Goal: Task Accomplishment & Management: Use online tool/utility

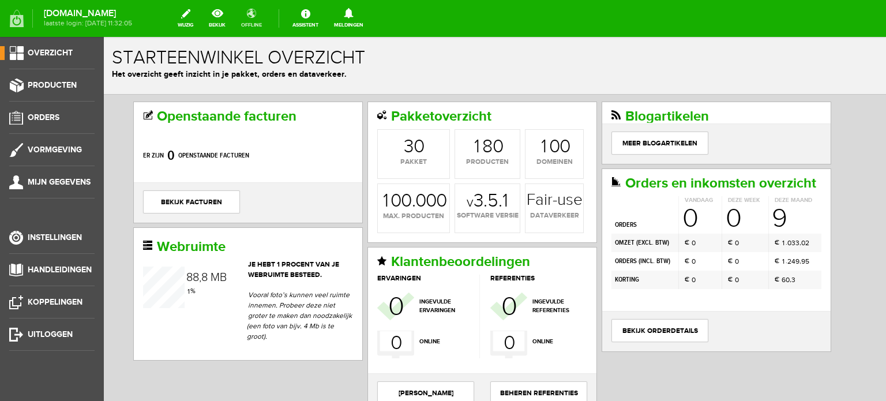
click at [264, 17] on link "offline" at bounding box center [251, 18] width 35 height 25
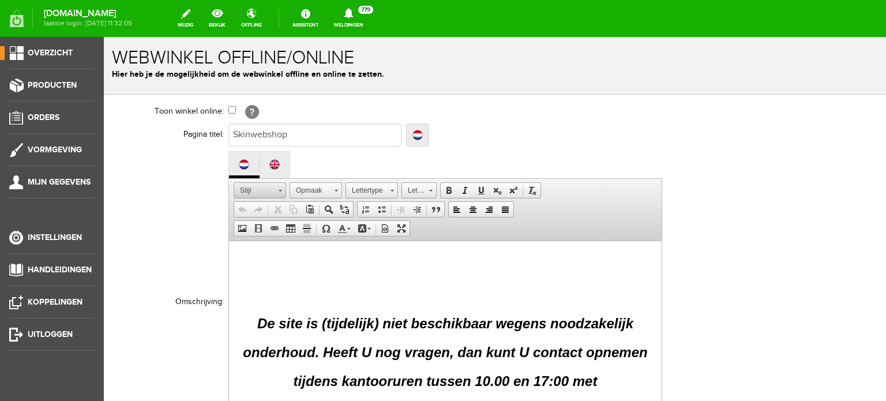
click at [278, 188] on link "Stijl" at bounding box center [260, 190] width 53 height 16
click at [355, 277] on p at bounding box center [446, 278] width 410 height 12
click at [257, 323] on strong "De site is (tijdelijk) niet beschikbaar wegens noodzakelijk" at bounding box center [445, 323] width 376 height 16
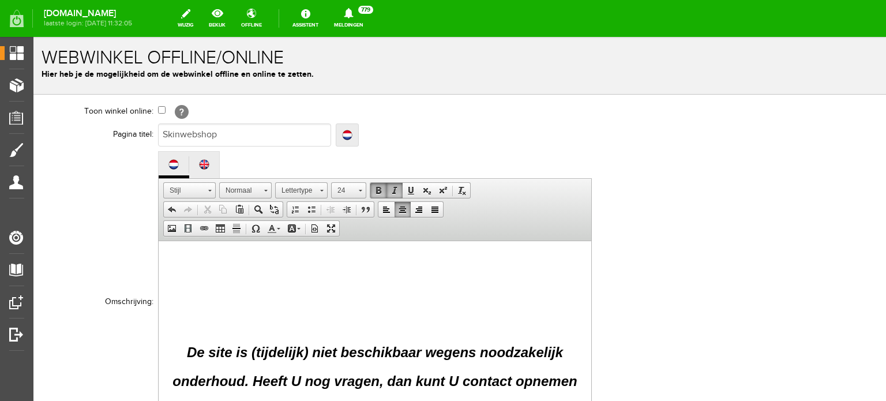
click at [216, 297] on p at bounding box center [375, 299] width 410 height 12
click at [252, 305] on body "De site is (tijdelijk) niet beschikbaar wegens noodzakelijk onderhoud. Heeft U …" at bounding box center [375, 385] width 410 height 266
click at [238, 302] on p at bounding box center [375, 299] width 410 height 12
click at [378, 186] on span at bounding box center [378, 190] width 9 height 9
click at [395, 186] on span at bounding box center [394, 190] width 9 height 9
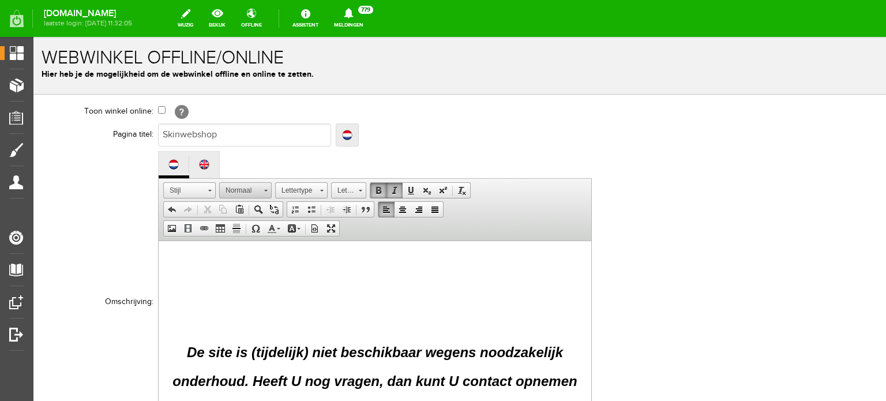
click at [264, 186] on span at bounding box center [265, 189] width 3 height 11
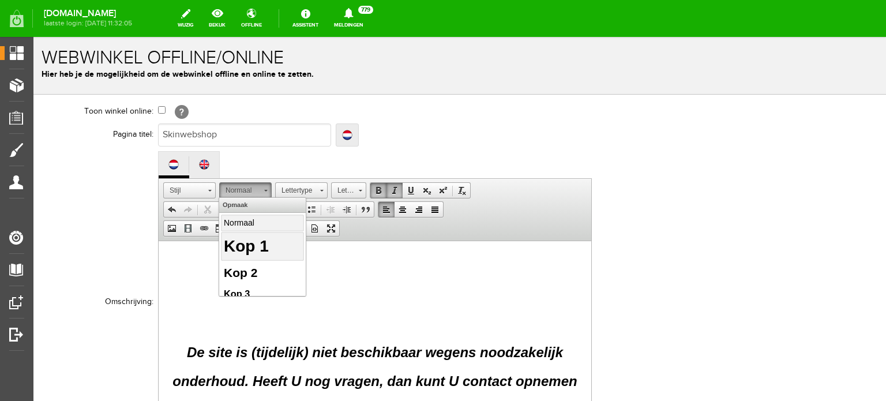
click at [275, 242] on h1 "Kop 1" at bounding box center [262, 246] width 77 height 24
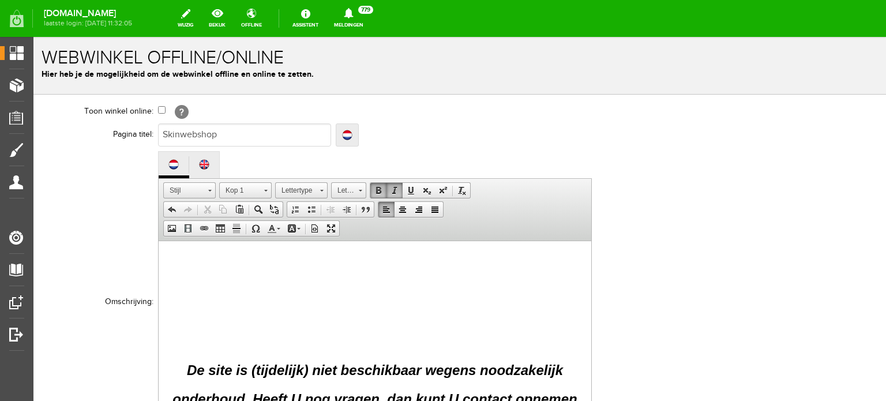
click at [234, 312] on h1 "​" at bounding box center [375, 307] width 410 height 24
click at [321, 186] on span at bounding box center [321, 189] width 3 height 11
click at [387, 271] on body "De site is (tijdelijk) niet beschikbaar wegens noodzakelijk onderhoud. Heeft U …" at bounding box center [375, 394] width 410 height 284
click at [356, 188] on link "Lettergrootte" at bounding box center [348, 190] width 35 height 16
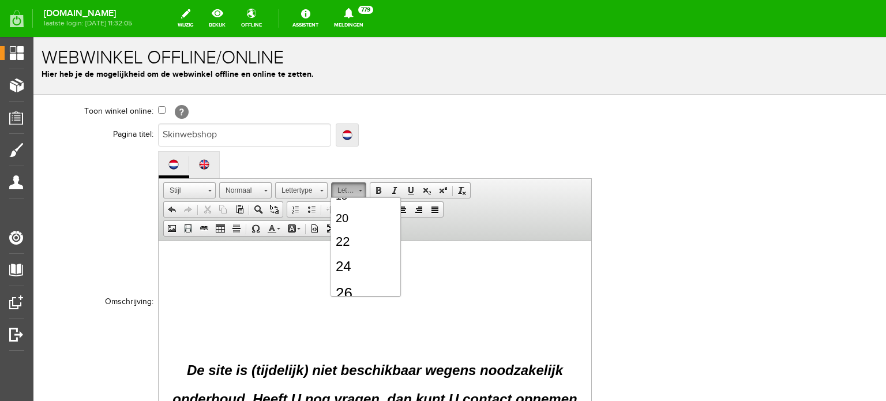
scroll to position [162, 0]
click at [365, 243] on link "24" at bounding box center [365, 255] width 66 height 25
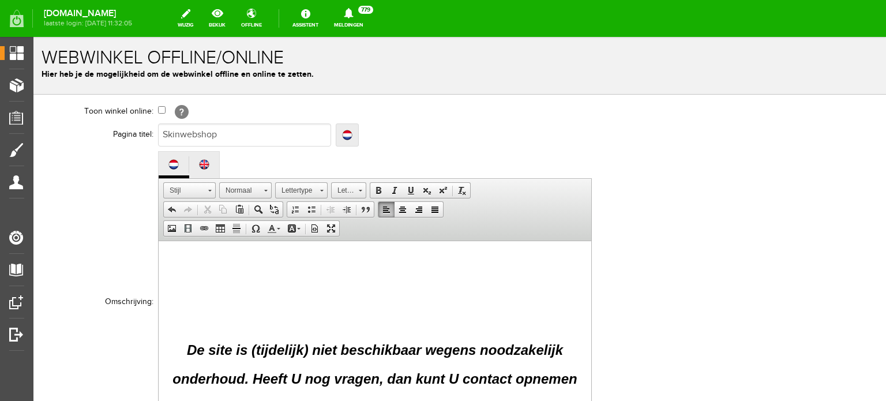
click at [190, 296] on h1 at bounding box center [375, 287] width 410 height 24
click at [381, 189] on span at bounding box center [378, 190] width 9 height 9
click at [394, 190] on span at bounding box center [394, 190] width 9 height 9
click at [265, 186] on span at bounding box center [265, 189] width 3 height 11
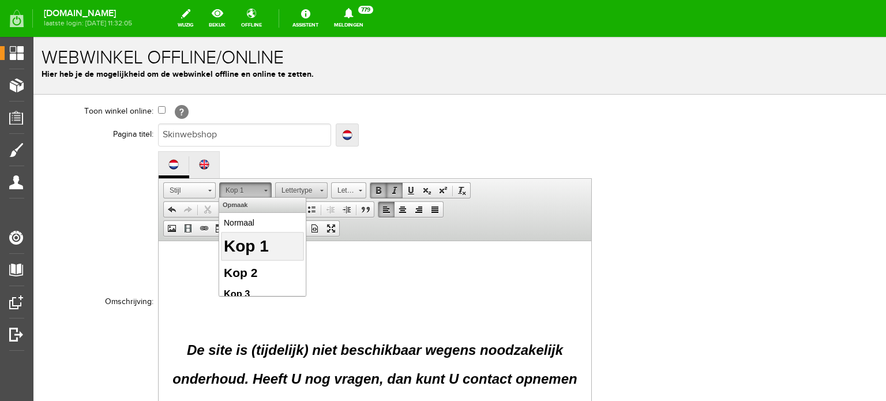
click at [323, 189] on link "Lettertype" at bounding box center [301, 190] width 53 height 16
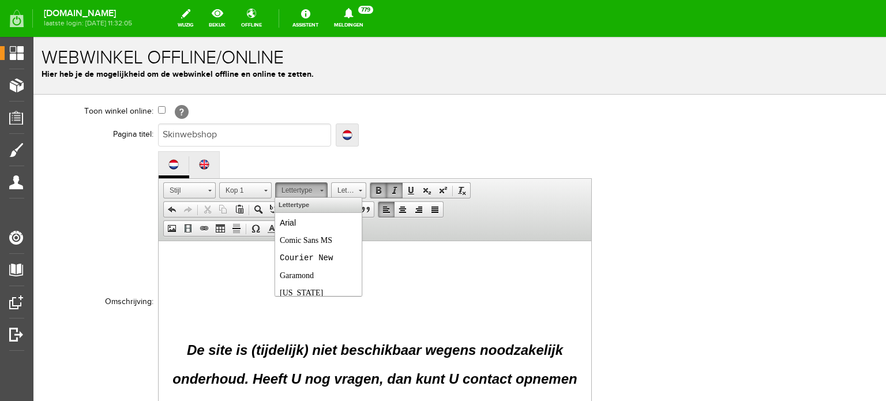
click at [393, 287] on h1 at bounding box center [375, 287] width 410 height 24
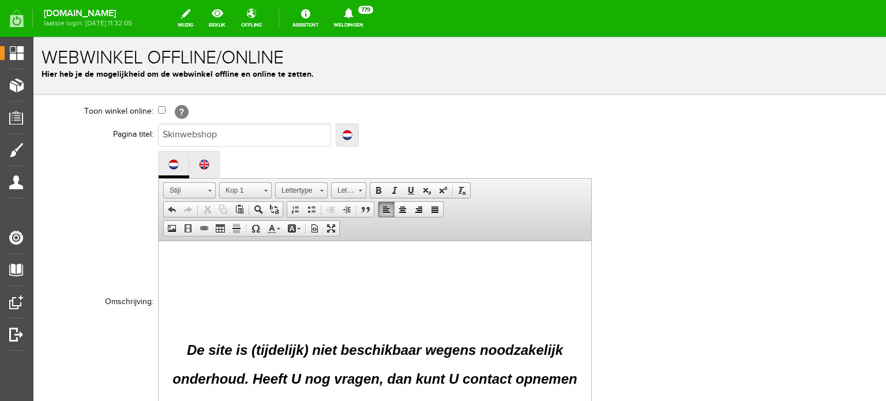
click at [196, 300] on body "De site is (tijdelijk) niet beschikbaar wegens noodzakelijk onderhoud. Heeft U …" at bounding box center [375, 384] width 410 height 264
click at [186, 294] on h1 at bounding box center [375, 287] width 410 height 24
click at [208, 192] on span at bounding box center [209, 189] width 3 height 11
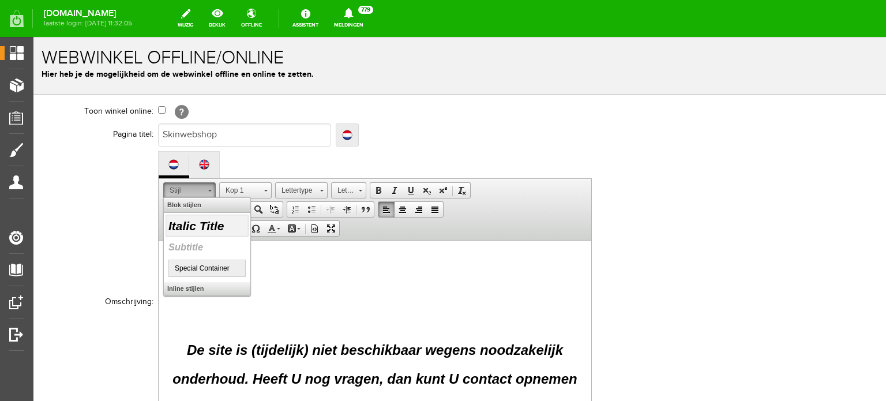
click at [211, 227] on h2 "Italic Title" at bounding box center [206, 225] width 77 height 18
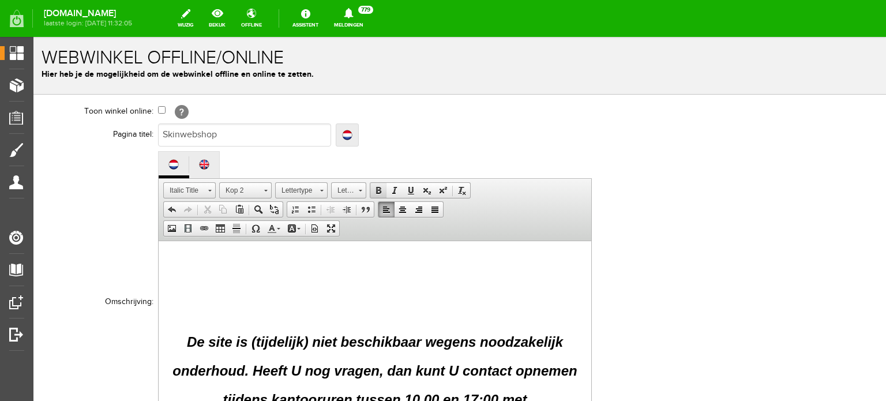
click at [374, 186] on span at bounding box center [378, 190] width 9 height 9
click at [394, 186] on span at bounding box center [394, 190] width 9 height 9
click at [210, 187] on span at bounding box center [209, 189] width 3 height 11
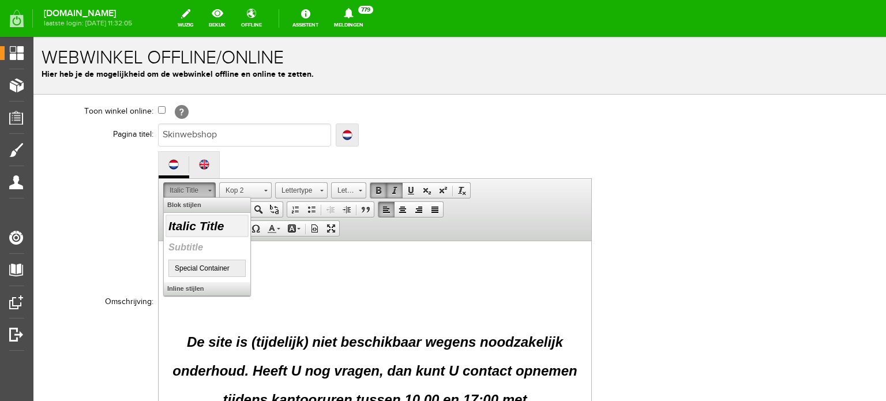
click at [204, 220] on h2 "Italic Title" at bounding box center [206, 225] width 77 height 18
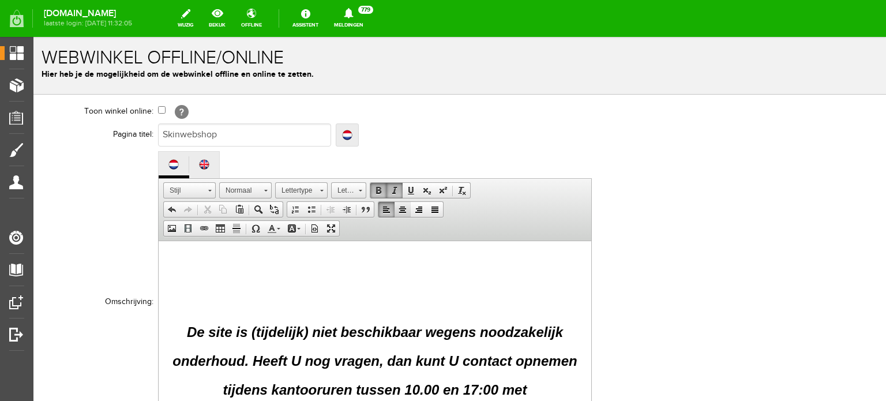
click at [401, 209] on span at bounding box center [402, 209] width 9 height 9
click at [386, 206] on span at bounding box center [386, 209] width 9 height 9
click at [319, 189] on link "Lettertype" at bounding box center [301, 190] width 53 height 16
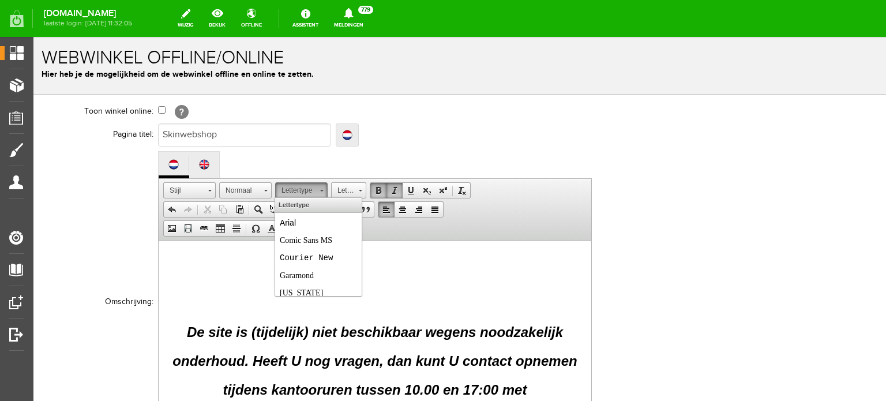
click at [384, 285] on body "De site is (tijdelijk) niet beschikbaar wegens noodzakelijk onderhoud. Heeft U …" at bounding box center [375, 375] width 410 height 246
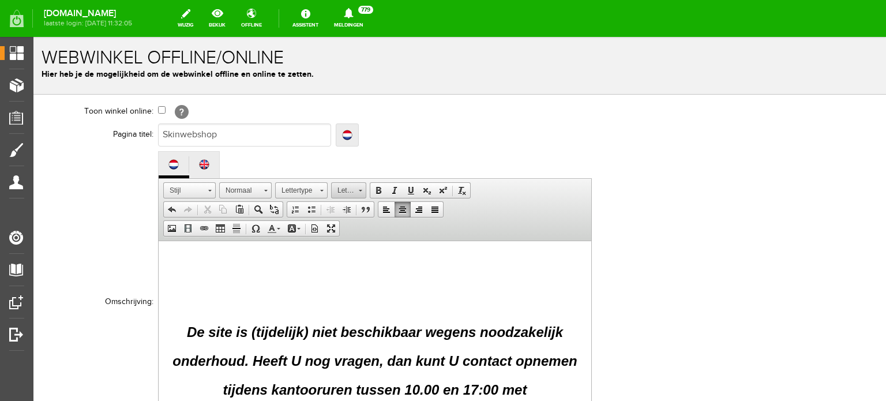
click at [359, 190] on span at bounding box center [360, 191] width 3 height 2
click at [364, 226] on link "24" at bounding box center [365, 225] width 66 height 25
click at [386, 207] on span at bounding box center [386, 209] width 9 height 9
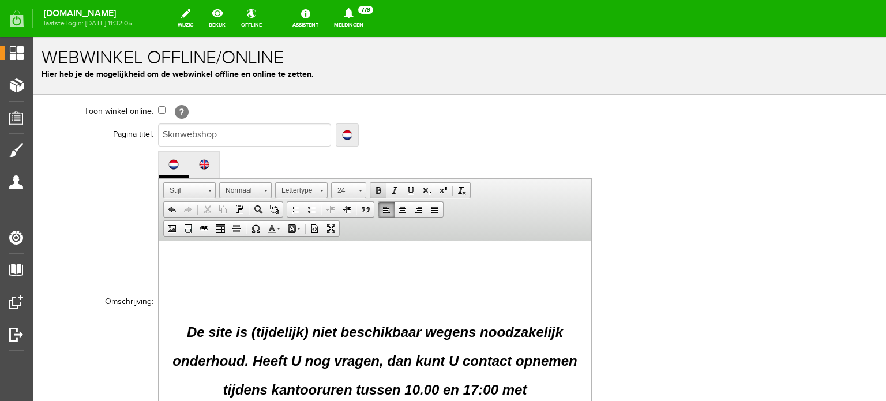
click at [377, 184] on link "Vet" at bounding box center [379, 190] width 16 height 15
click at [391, 188] on span at bounding box center [394, 190] width 9 height 9
click at [361, 191] on link "24" at bounding box center [348, 190] width 35 height 16
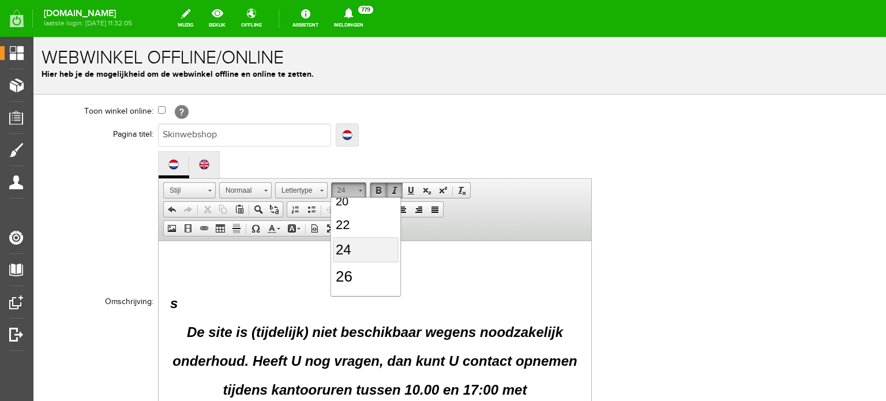
click at [352, 240] on link "24" at bounding box center [365, 249] width 66 height 25
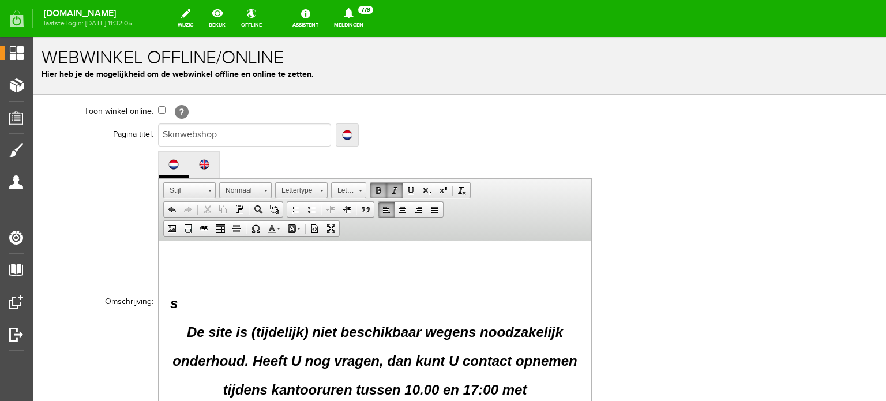
click at [211, 301] on p "s ​" at bounding box center [375, 303] width 410 height 21
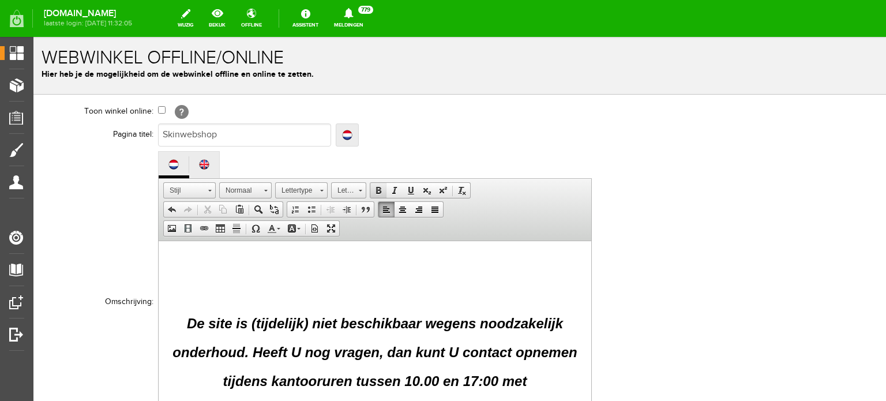
click at [378, 186] on span at bounding box center [378, 190] width 9 height 9
click at [395, 187] on span at bounding box center [394, 190] width 9 height 9
click at [359, 186] on span at bounding box center [360, 189] width 3 height 11
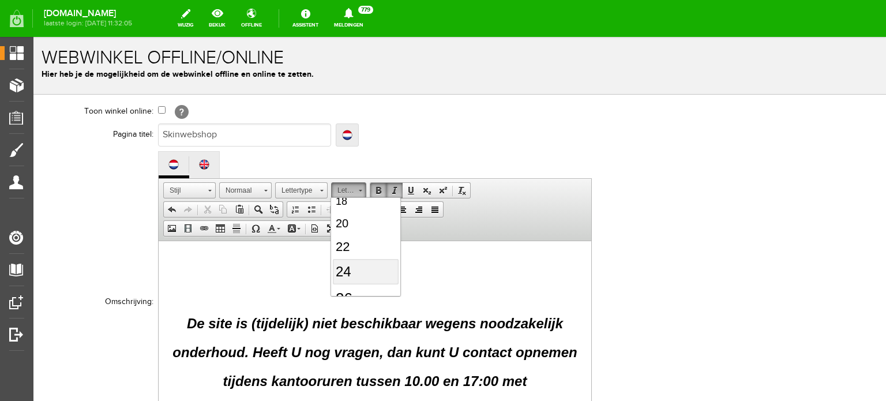
click at [353, 263] on link "24" at bounding box center [365, 271] width 66 height 25
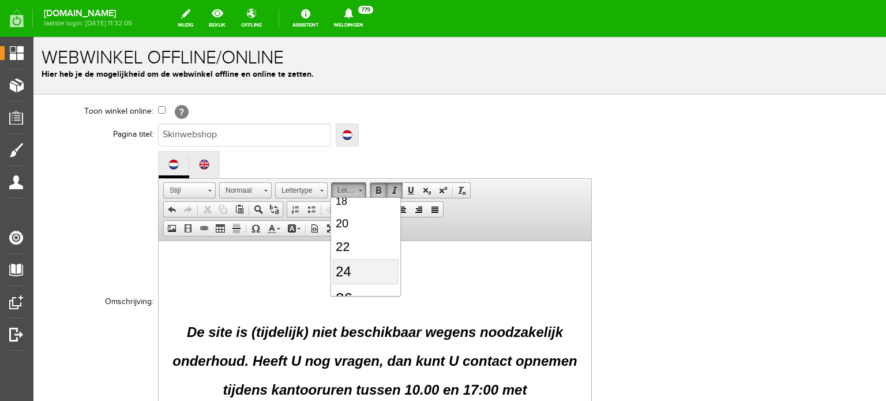
scroll to position [0, 0]
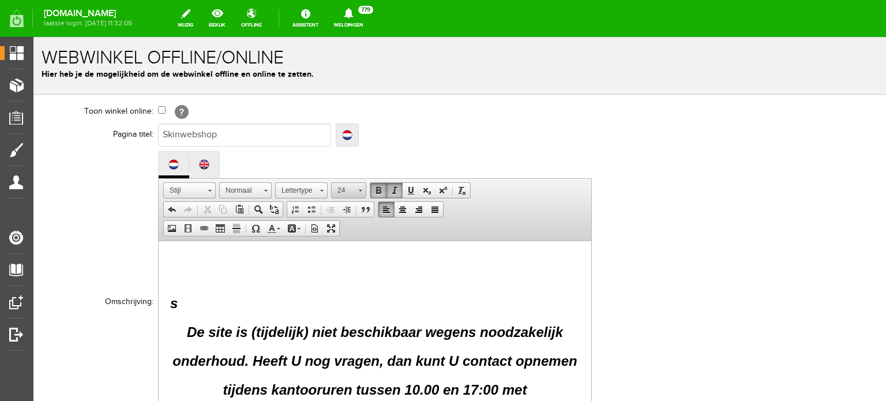
click at [360, 190] on span at bounding box center [360, 191] width 3 height 2
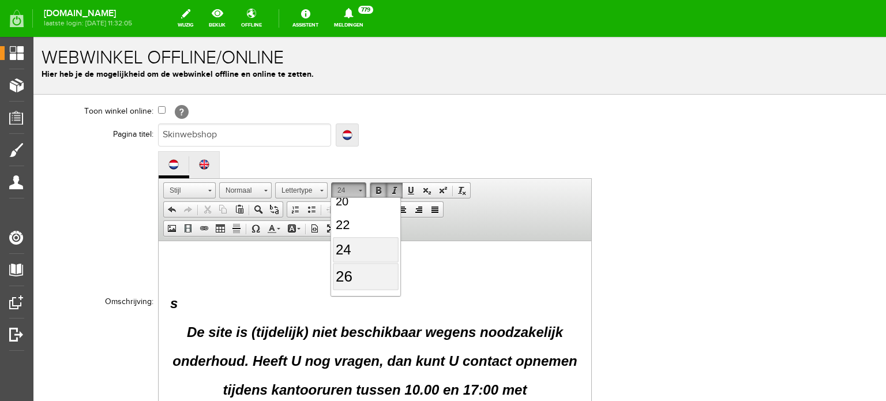
click at [354, 266] on link "26" at bounding box center [365, 276] width 66 height 27
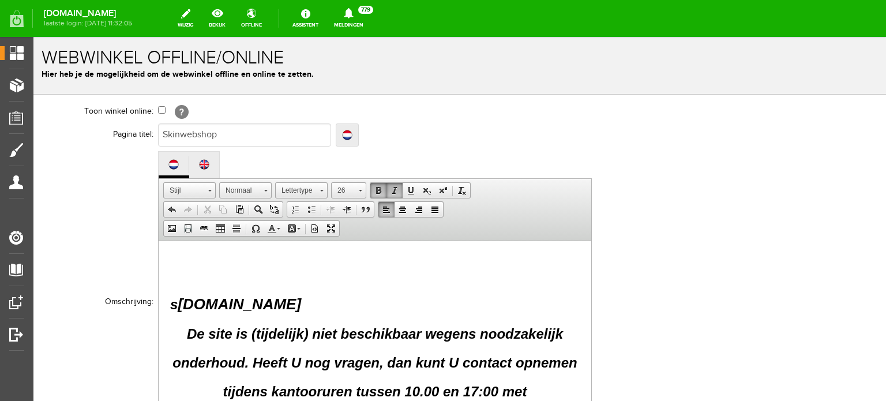
click at [177, 302] on span "s ​[DOMAIN_NAME]" at bounding box center [235, 304] width 131 height 16
click at [399, 212] on span at bounding box center [402, 209] width 9 height 9
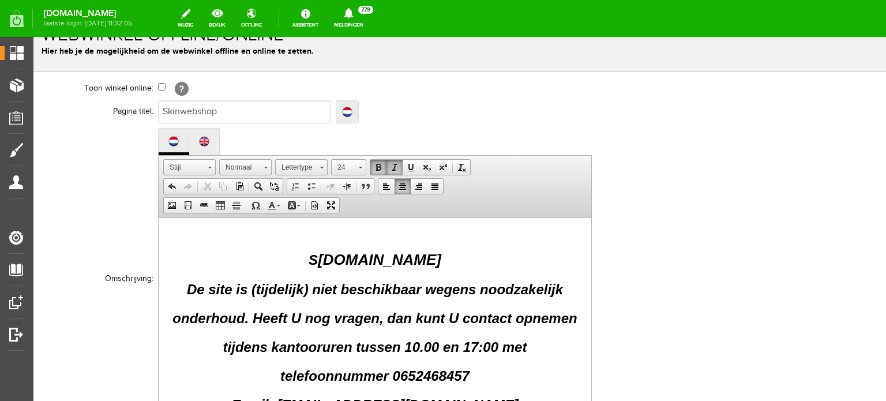
scroll to position [99, 0]
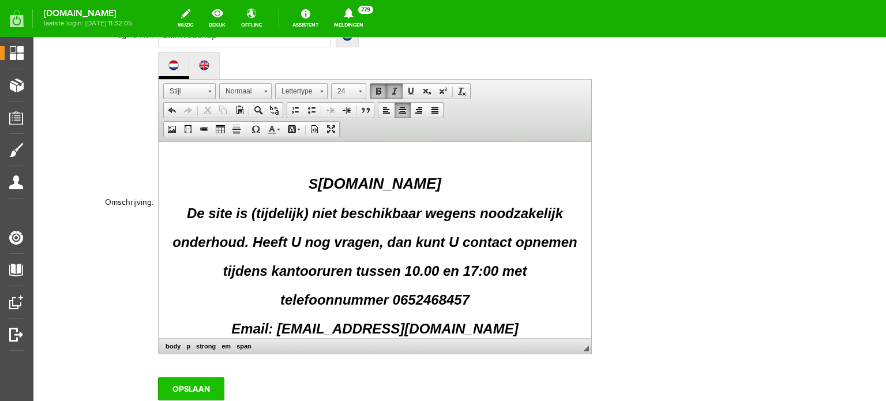
click at [195, 386] on input "Opslaan" at bounding box center [191, 388] width 66 height 23
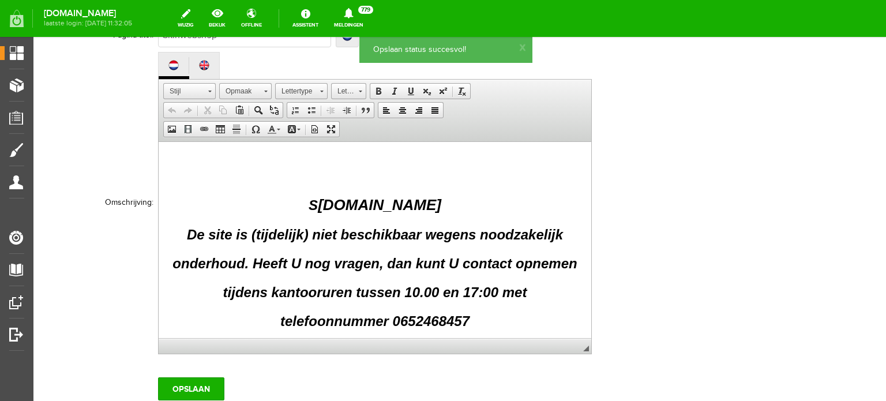
scroll to position [0, 0]
